Goal: Find specific page/section: Find specific page/section

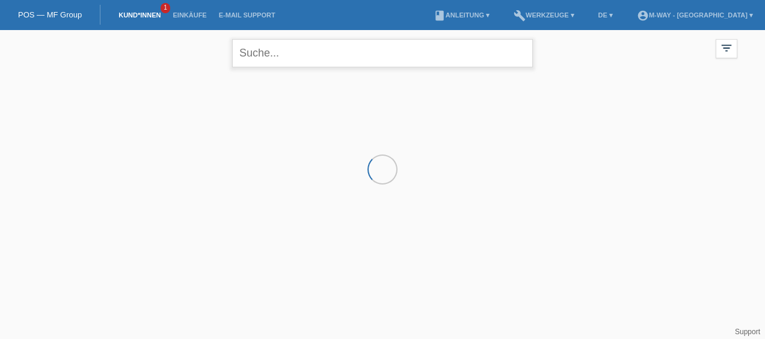
click at [300, 50] on input "text" at bounding box center [382, 53] width 301 height 28
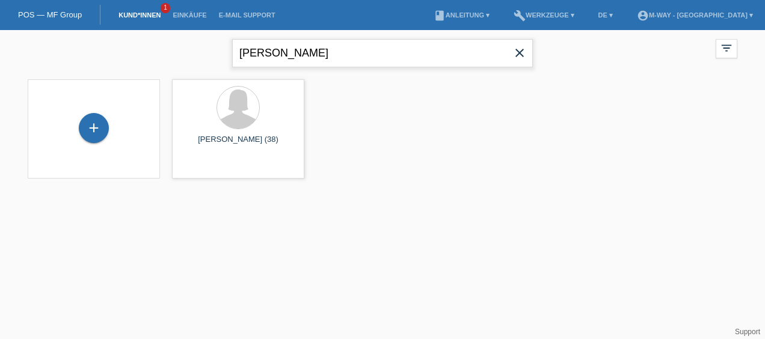
type input "jovana jojic"
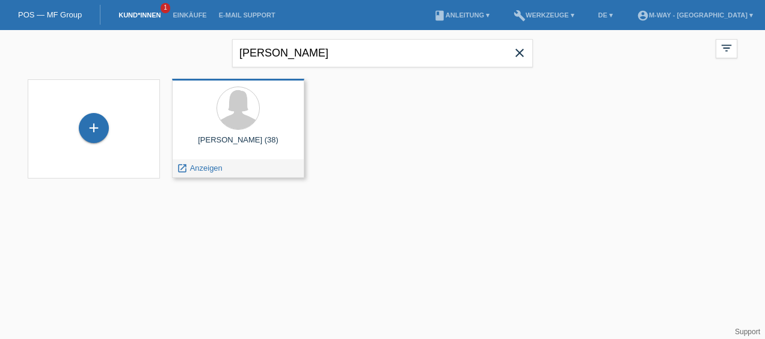
click at [221, 121] on div at bounding box center [238, 109] width 113 height 45
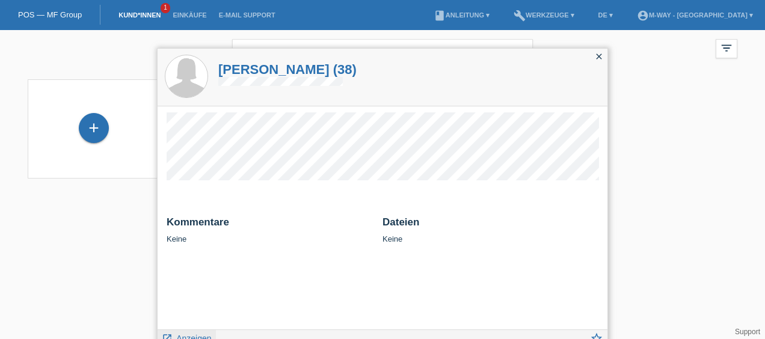
click at [202, 333] on link "launch Anzeigen" at bounding box center [187, 337] width 50 height 15
